Goal: Check status: Check status

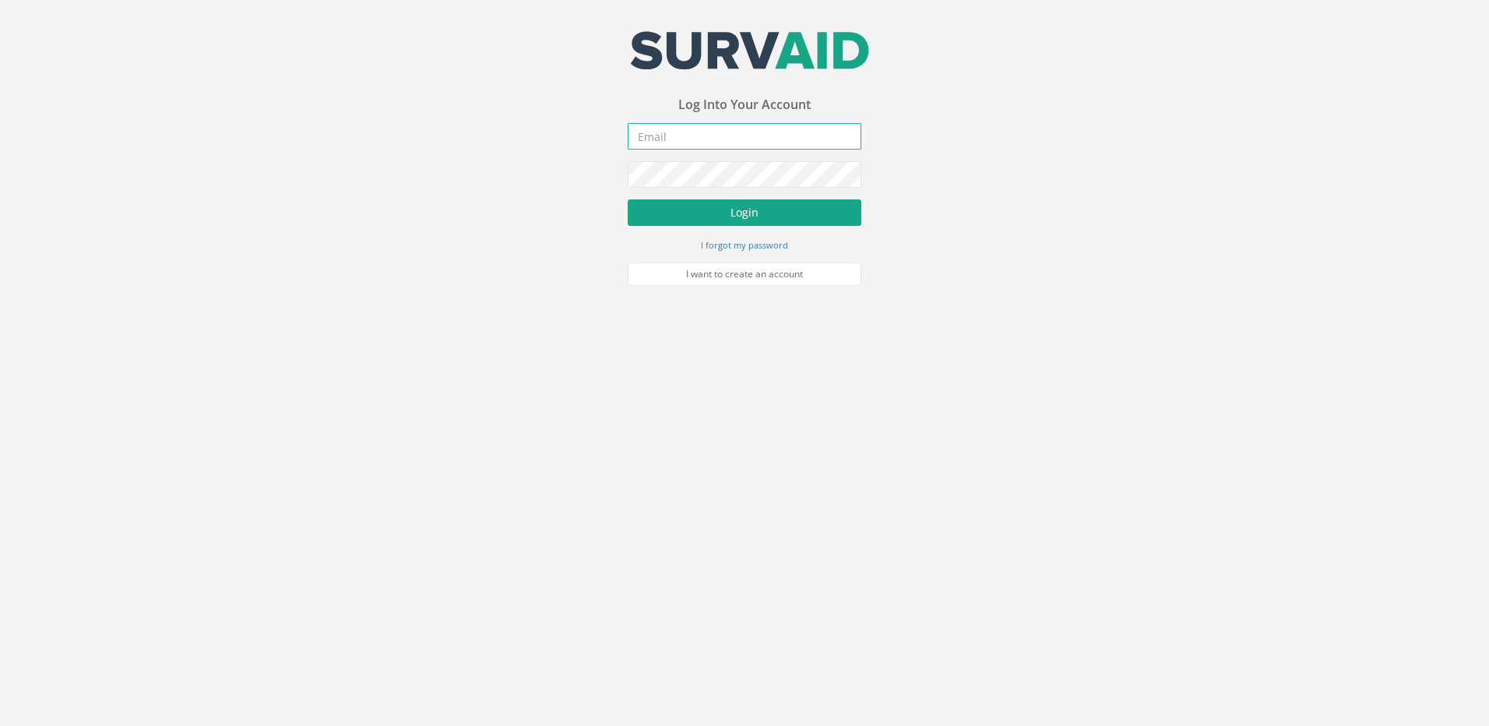
type input "[EMAIL_ADDRESS][DOMAIN_NAME]"
click at [693, 199] on button "Login" at bounding box center [745, 212] width 234 height 26
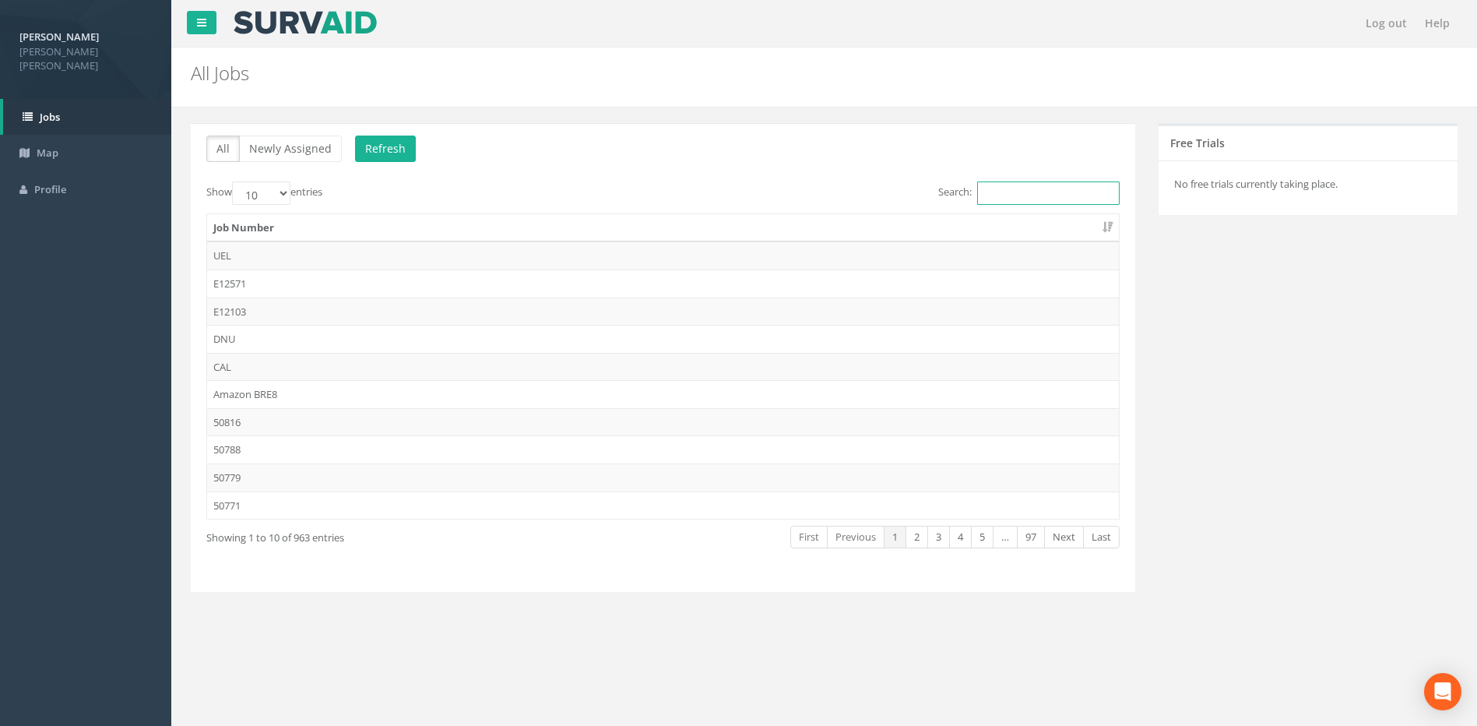
click at [1012, 194] on input "Search:" at bounding box center [1048, 192] width 143 height 23
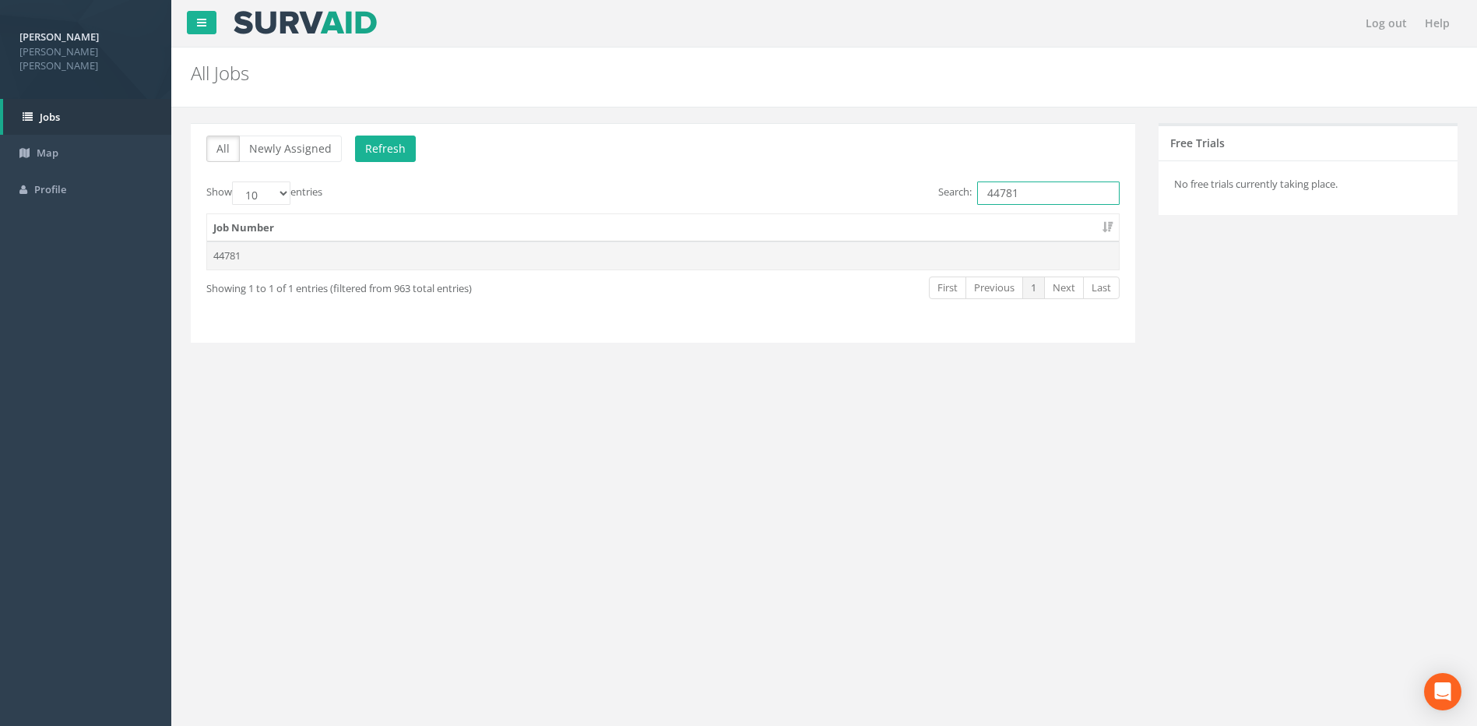
type input "44781"
click at [243, 259] on td "44781" at bounding box center [663, 255] width 912 height 28
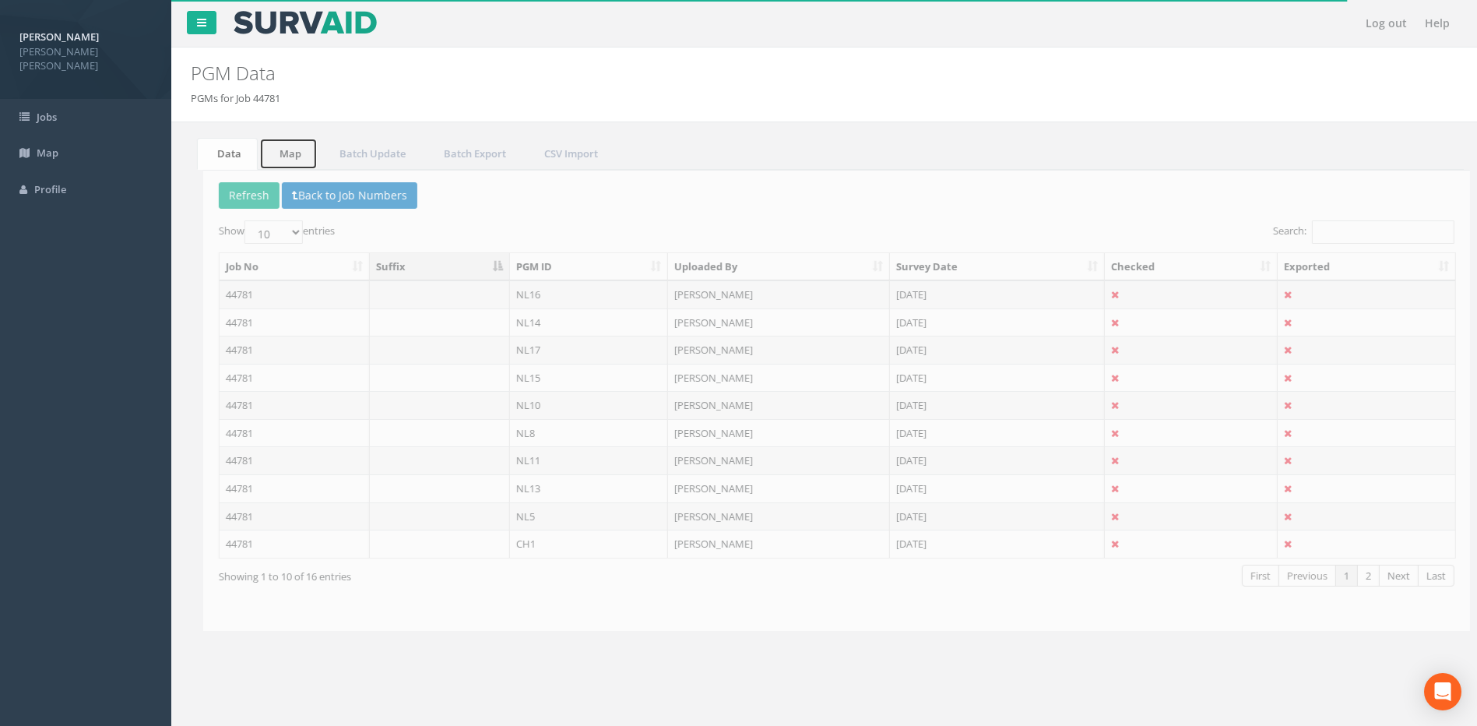
click at [283, 153] on link "Map" at bounding box center [282, 154] width 58 height 32
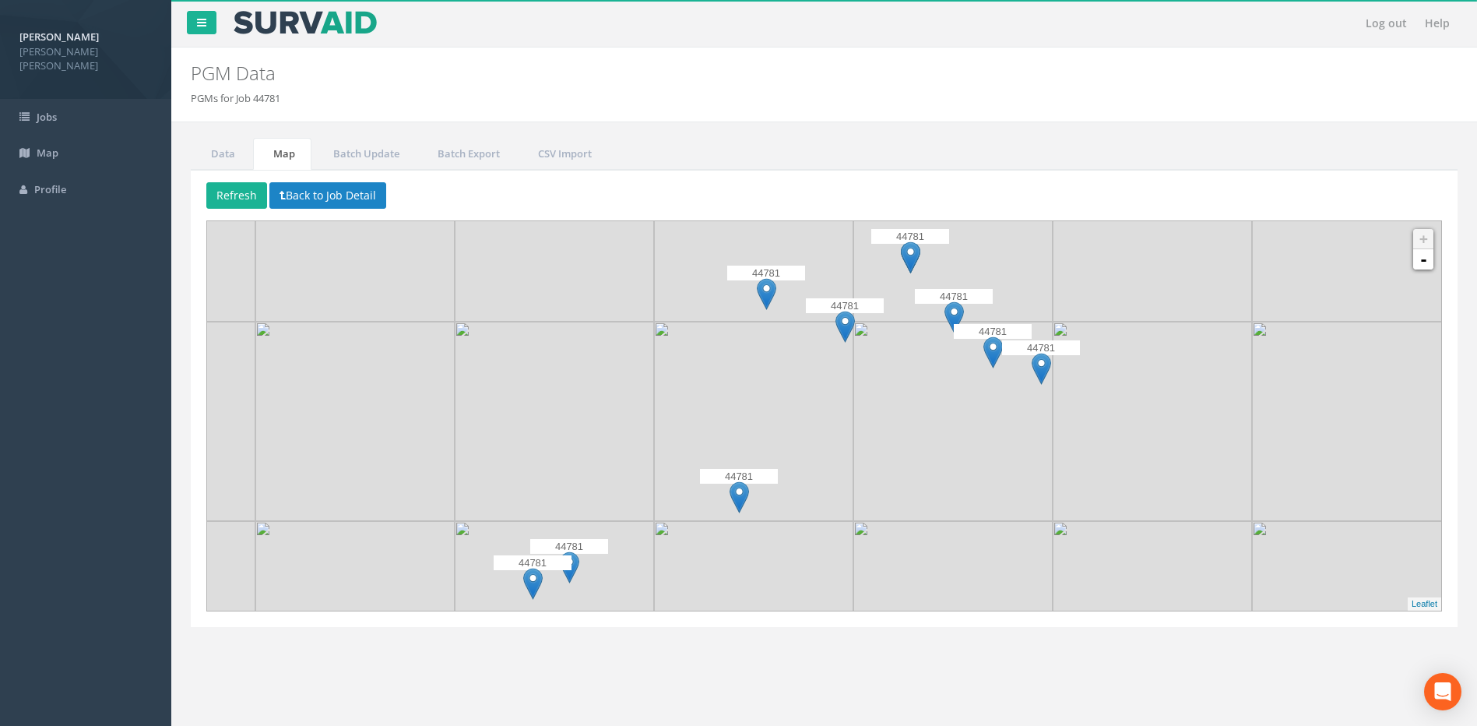
drag, startPoint x: 857, startPoint y: 456, endPoint x: 827, endPoint y: 466, distance: 31.8
click at [825, 466] on img at bounding box center [753, 421] width 199 height 199
click at [843, 338] on img at bounding box center [845, 327] width 19 height 32
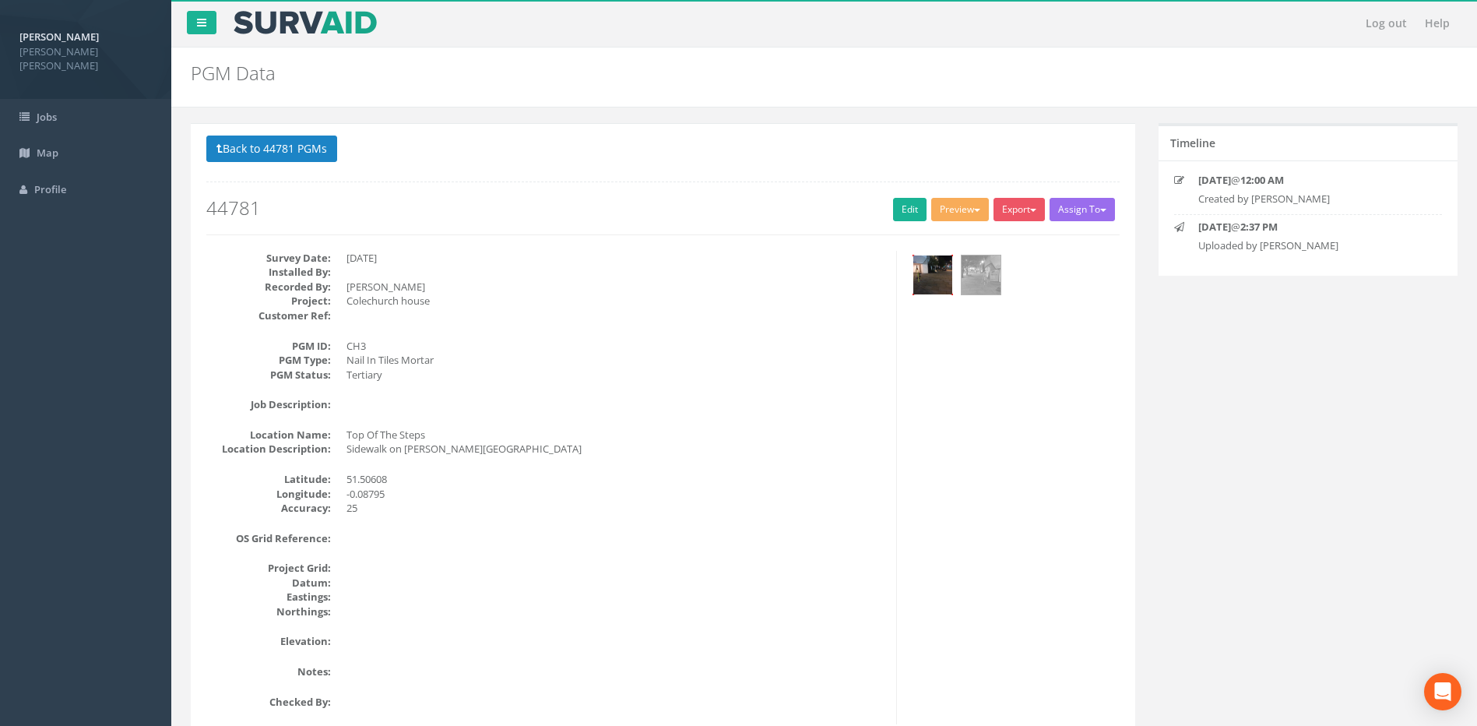
click at [932, 271] on img at bounding box center [932, 274] width 39 height 39
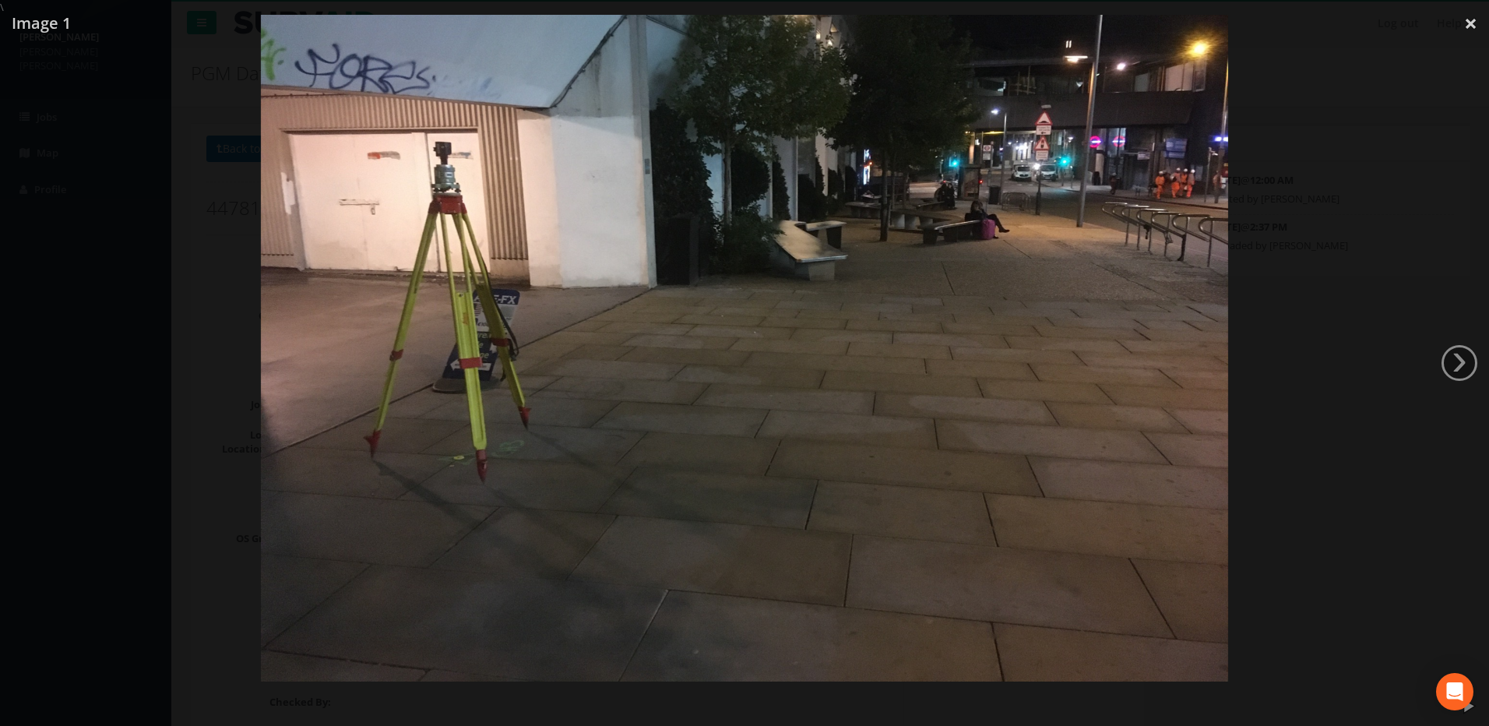
drag, startPoint x: 1093, startPoint y: 337, endPoint x: 852, endPoint y: 248, distance: 257.5
click at [852, 248] on img at bounding box center [745, 319] width 968 height 726
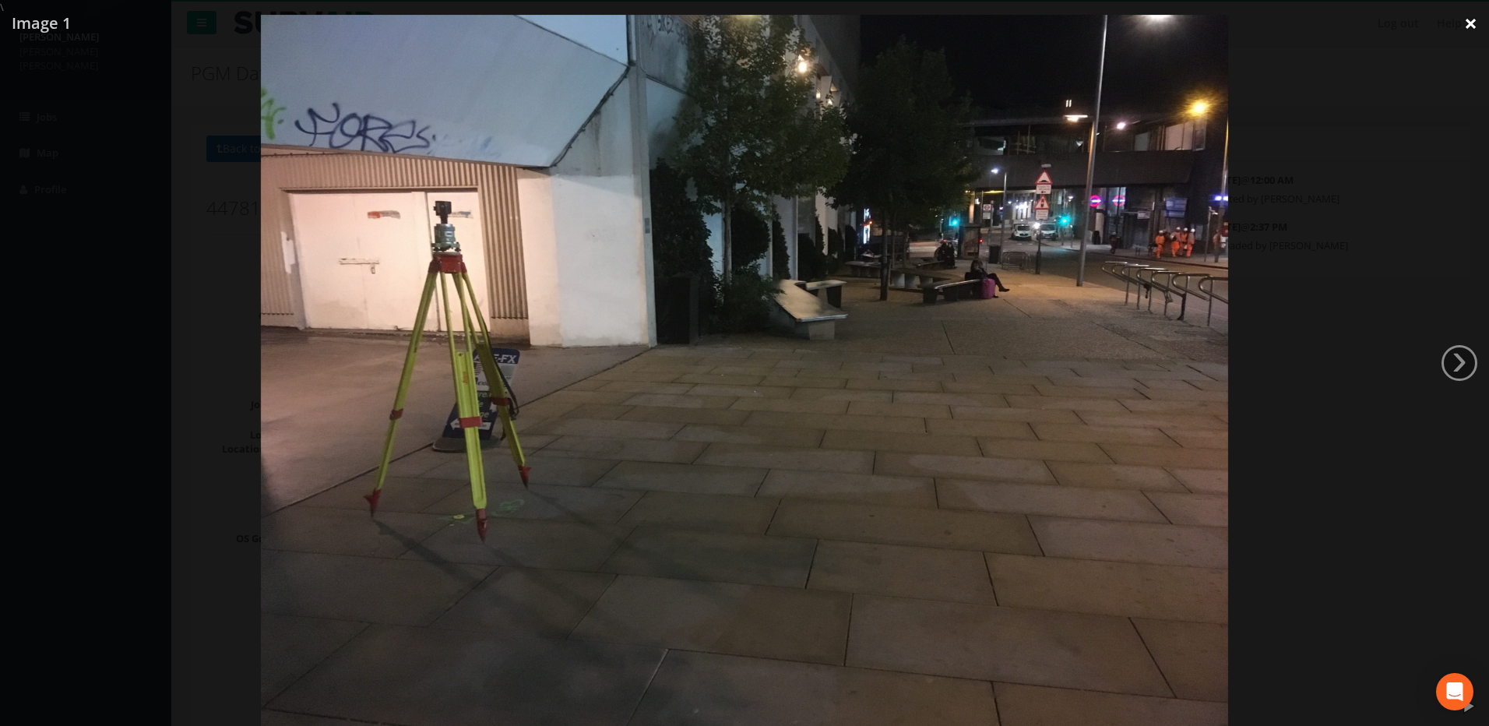
click at [1467, 26] on link "×" at bounding box center [1470, 23] width 37 height 47
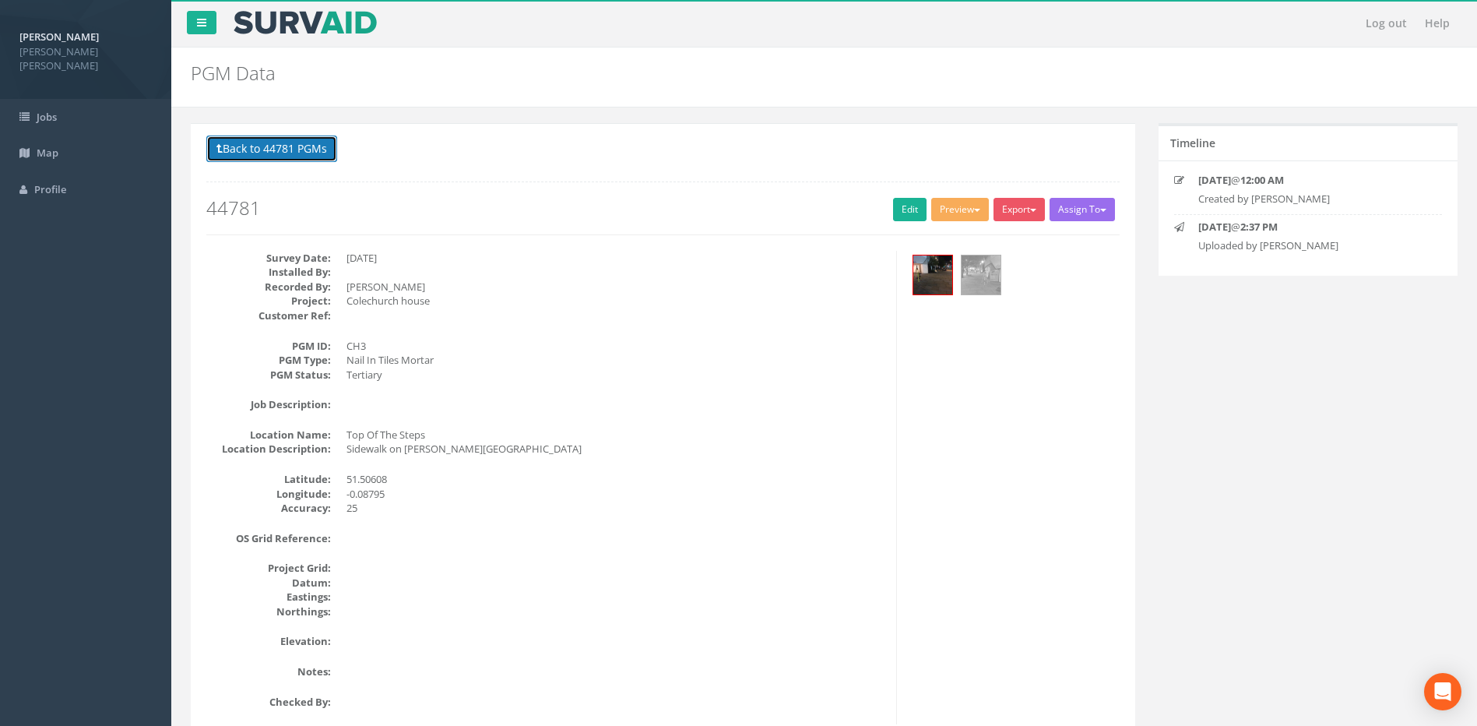
click at [248, 140] on button "Back to 44781 PGMs" at bounding box center [271, 148] width 131 height 26
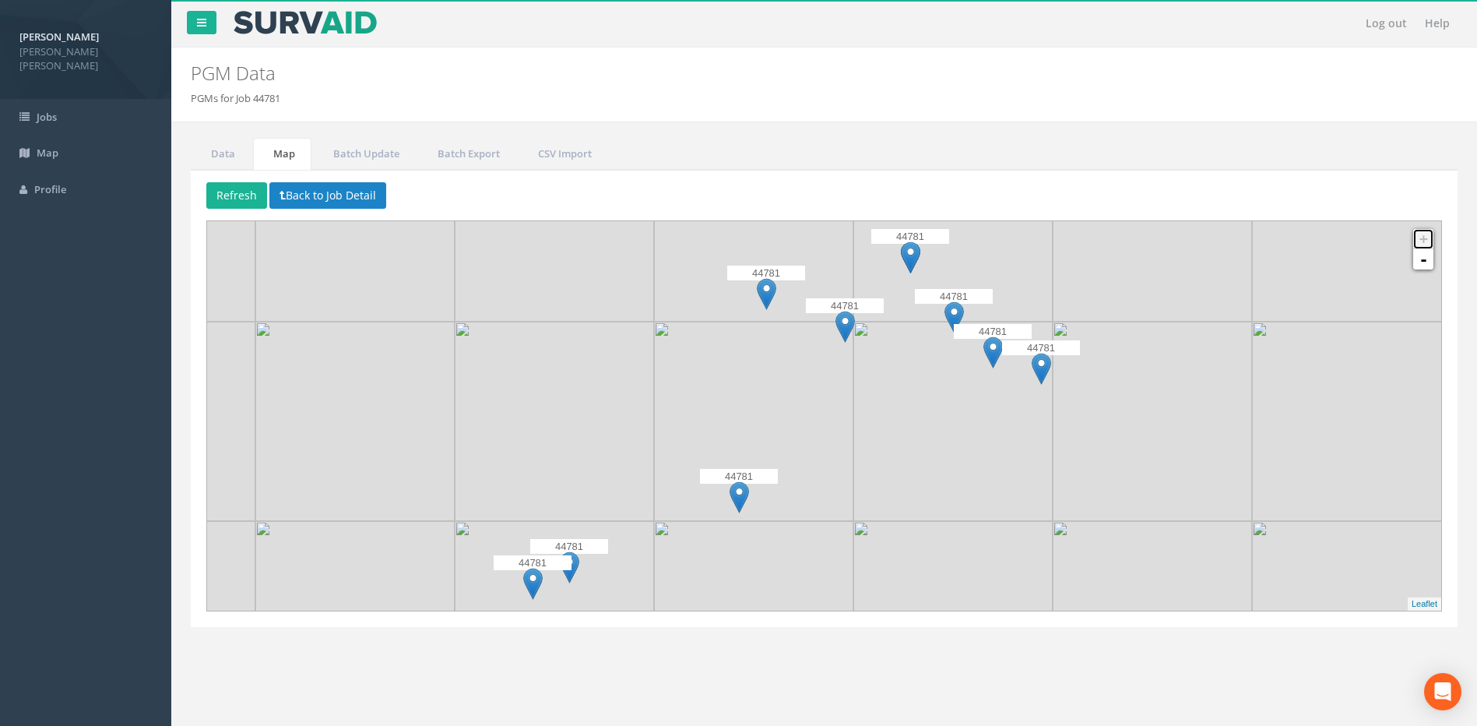
click at [1423, 243] on link "+" at bounding box center [1423, 239] width 20 height 20
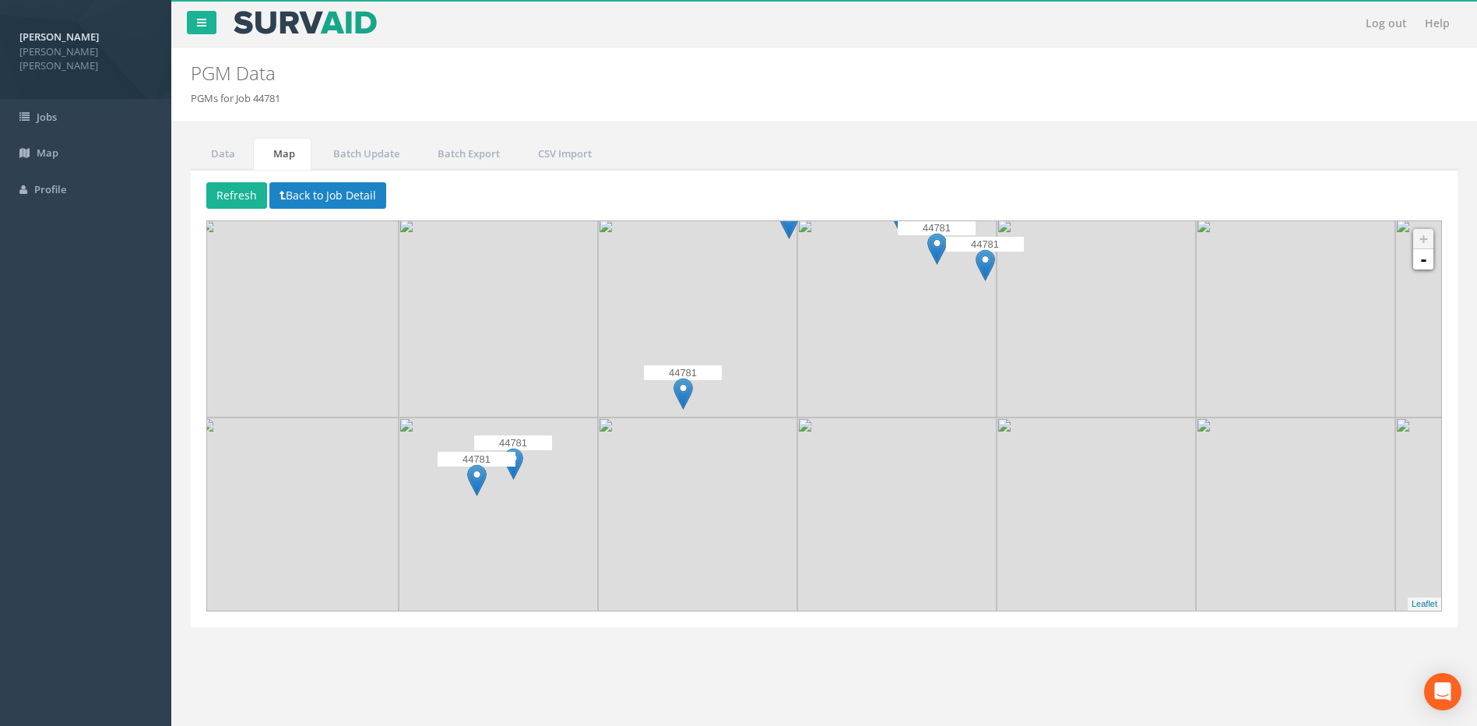
drag, startPoint x: 917, startPoint y: 525, endPoint x: 860, endPoint y: 421, distance: 118.1
click at [860, 421] on img at bounding box center [896, 516] width 199 height 199
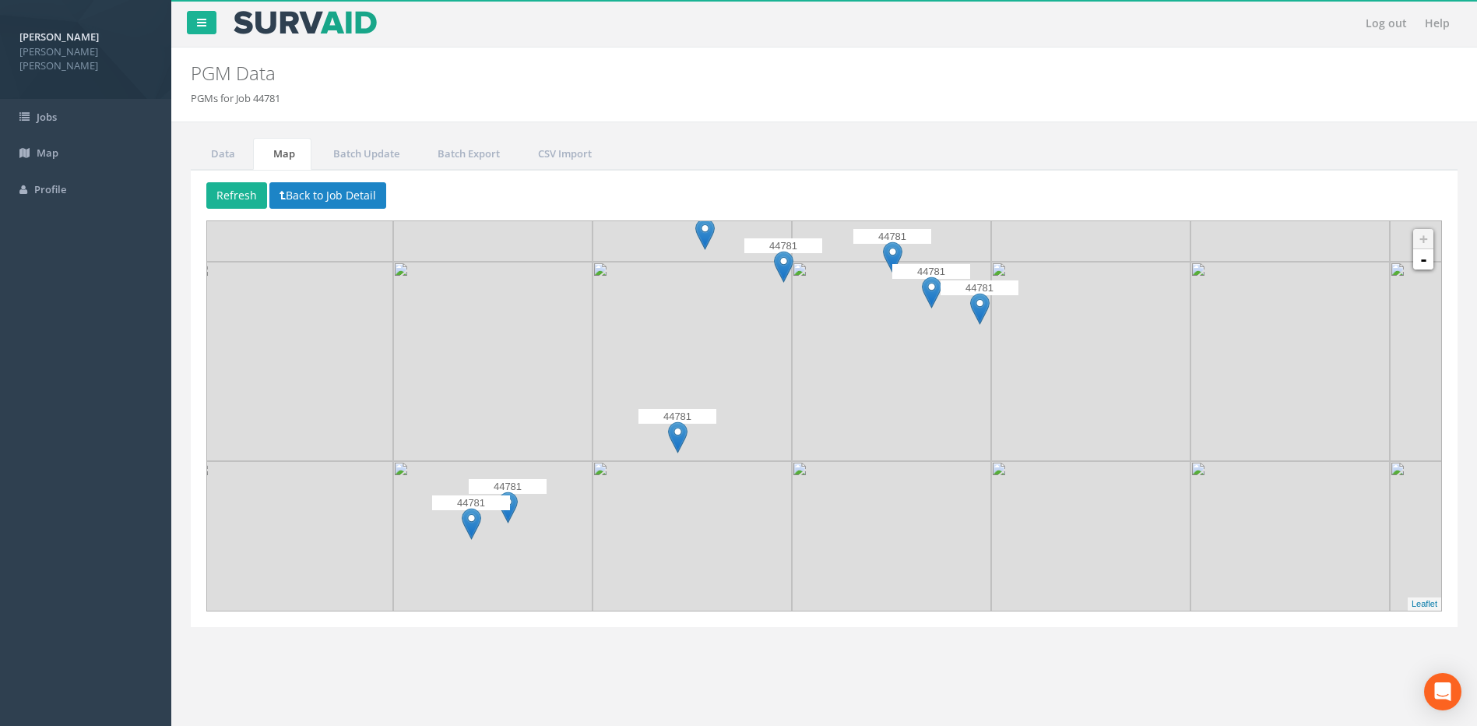
drag, startPoint x: 853, startPoint y: 364, endPoint x: 849, endPoint y: 389, distance: 26.0
click at [849, 389] on img at bounding box center [891, 361] width 199 height 199
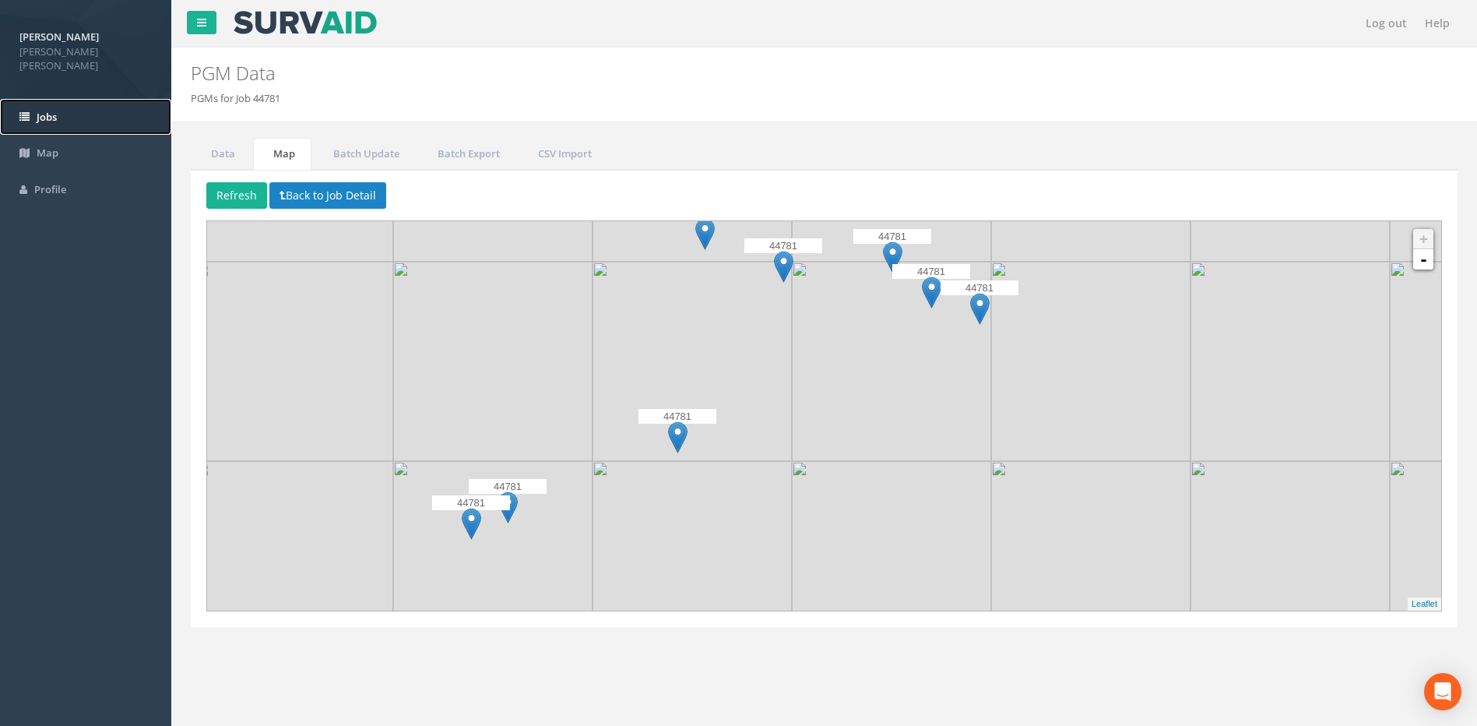
click at [38, 110] on span "Jobs" at bounding box center [47, 117] width 20 height 14
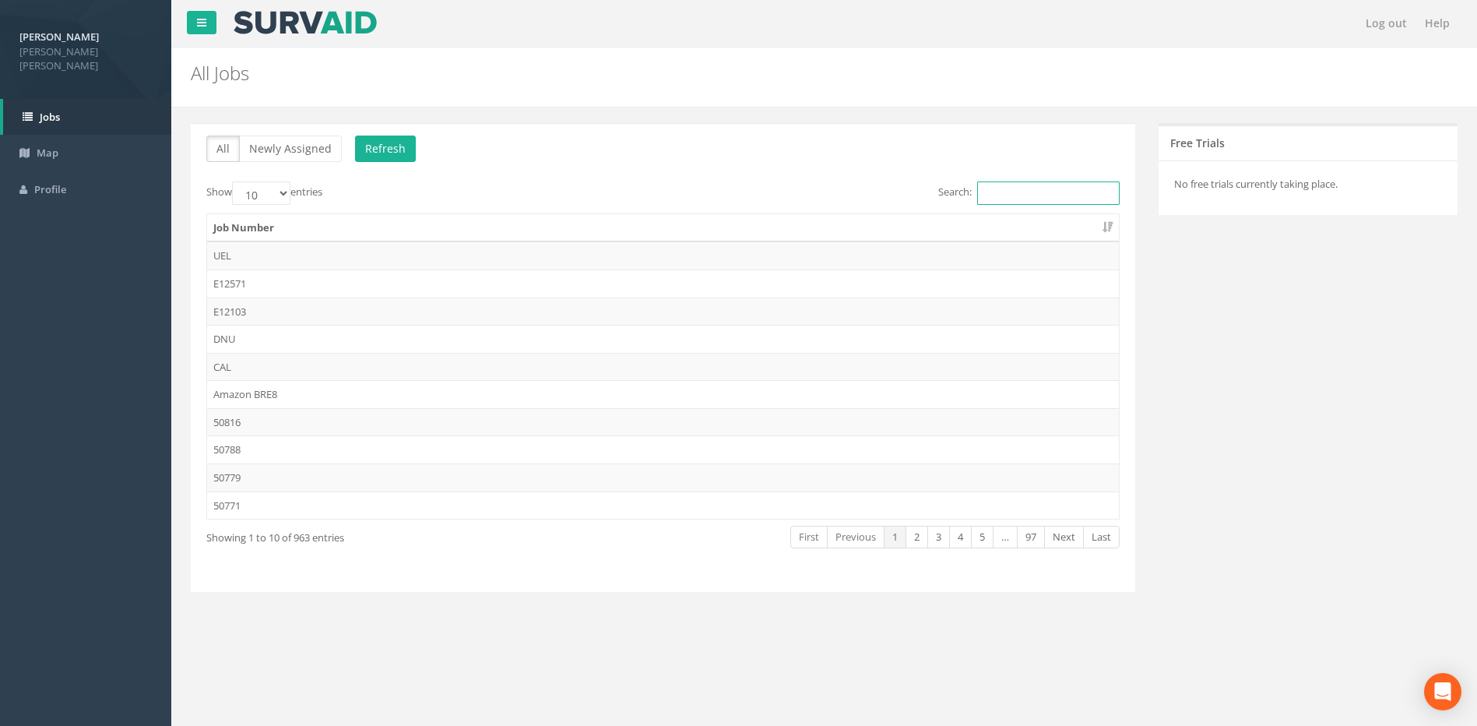
drag, startPoint x: 1003, startPoint y: 191, endPoint x: 1037, endPoint y: 191, distance: 34.3
click at [1003, 191] on input "Search:" at bounding box center [1048, 192] width 143 height 23
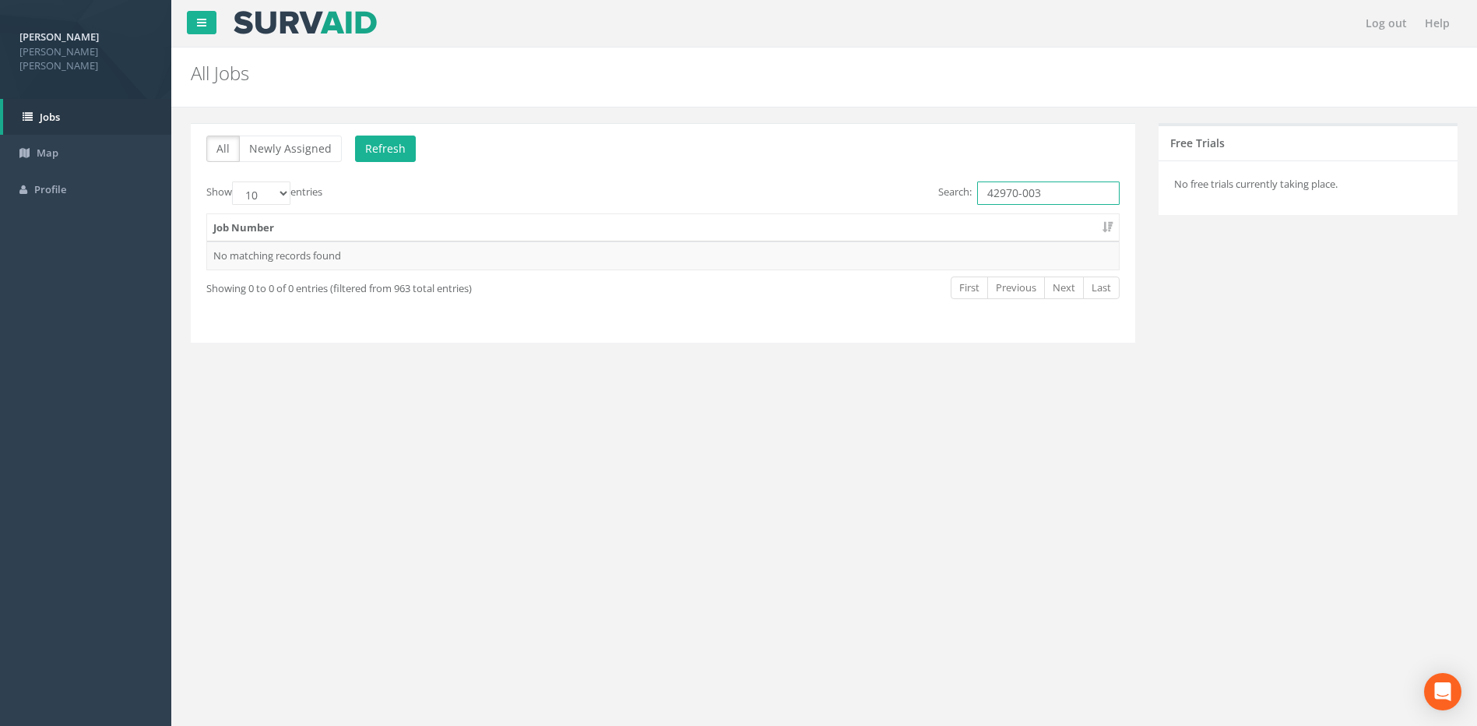
type input "42970-003"
